Goal: Entertainment & Leisure: Browse casually

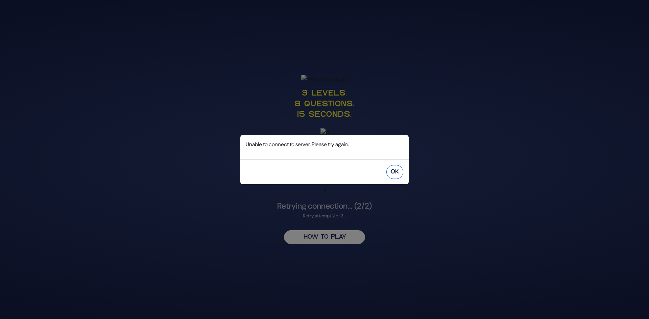
click at [393, 168] on button "OK" at bounding box center [394, 172] width 17 height 14
click at [391, 169] on button "OK" at bounding box center [394, 172] width 17 height 14
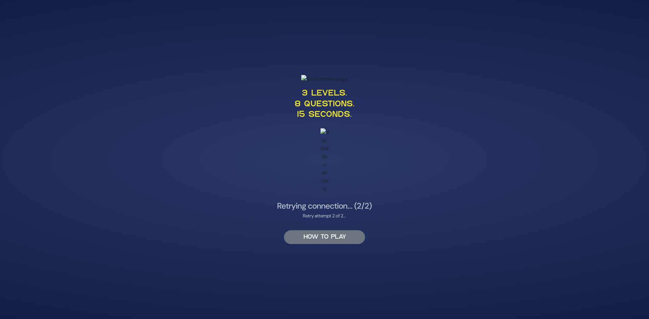
click at [345, 240] on button "HOW TO PLAY" at bounding box center [324, 237] width 81 height 14
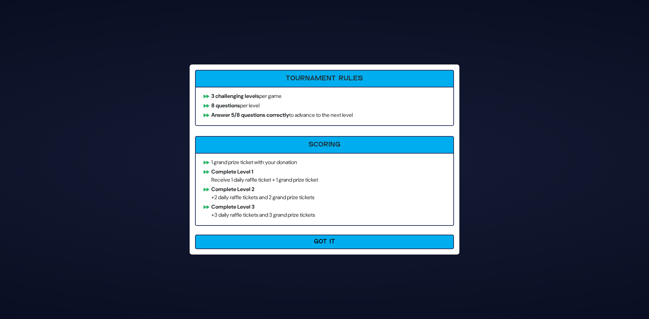
click at [345, 240] on button "Got It" at bounding box center [324, 242] width 259 height 15
